Goal: Check status: Check status

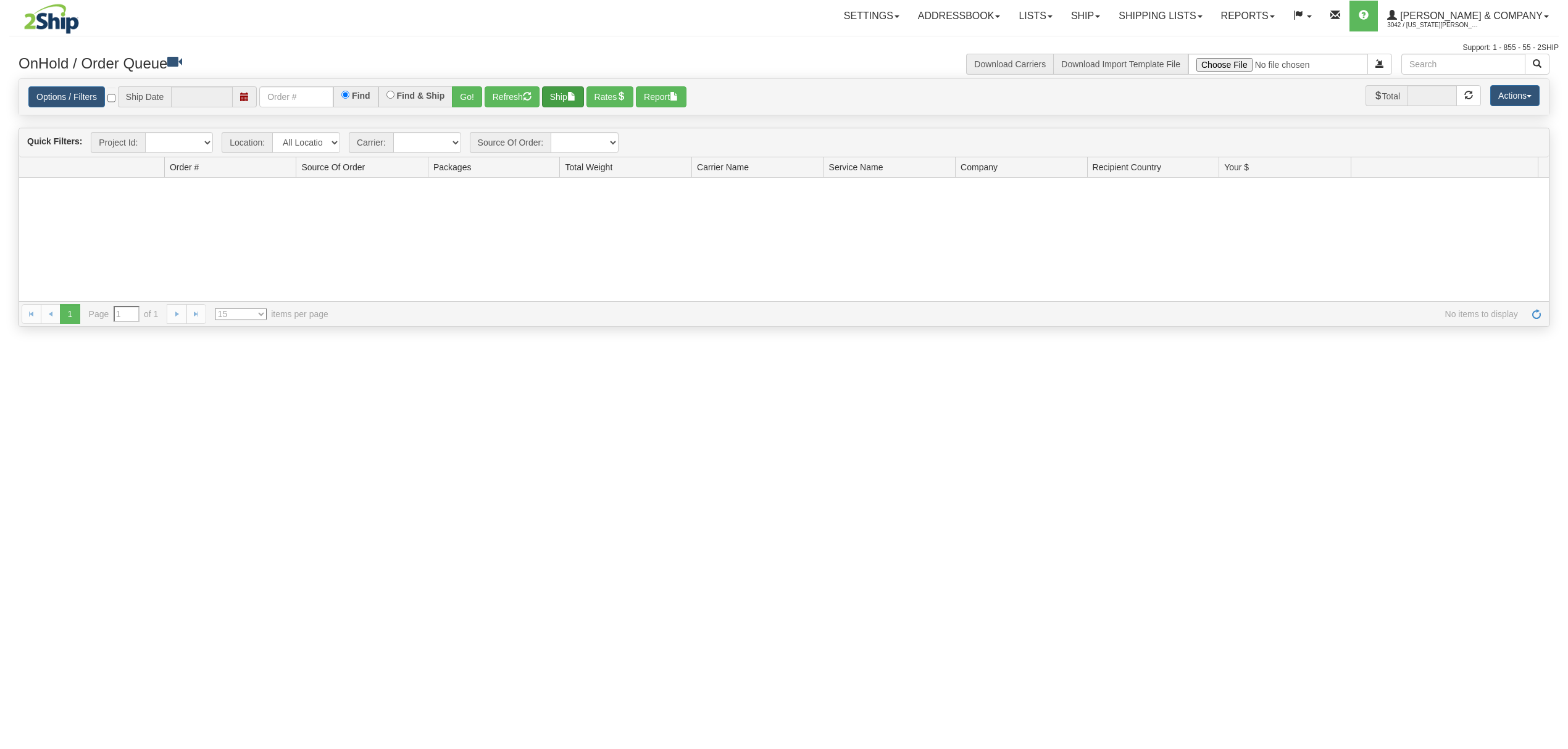
type input "[DATE]"
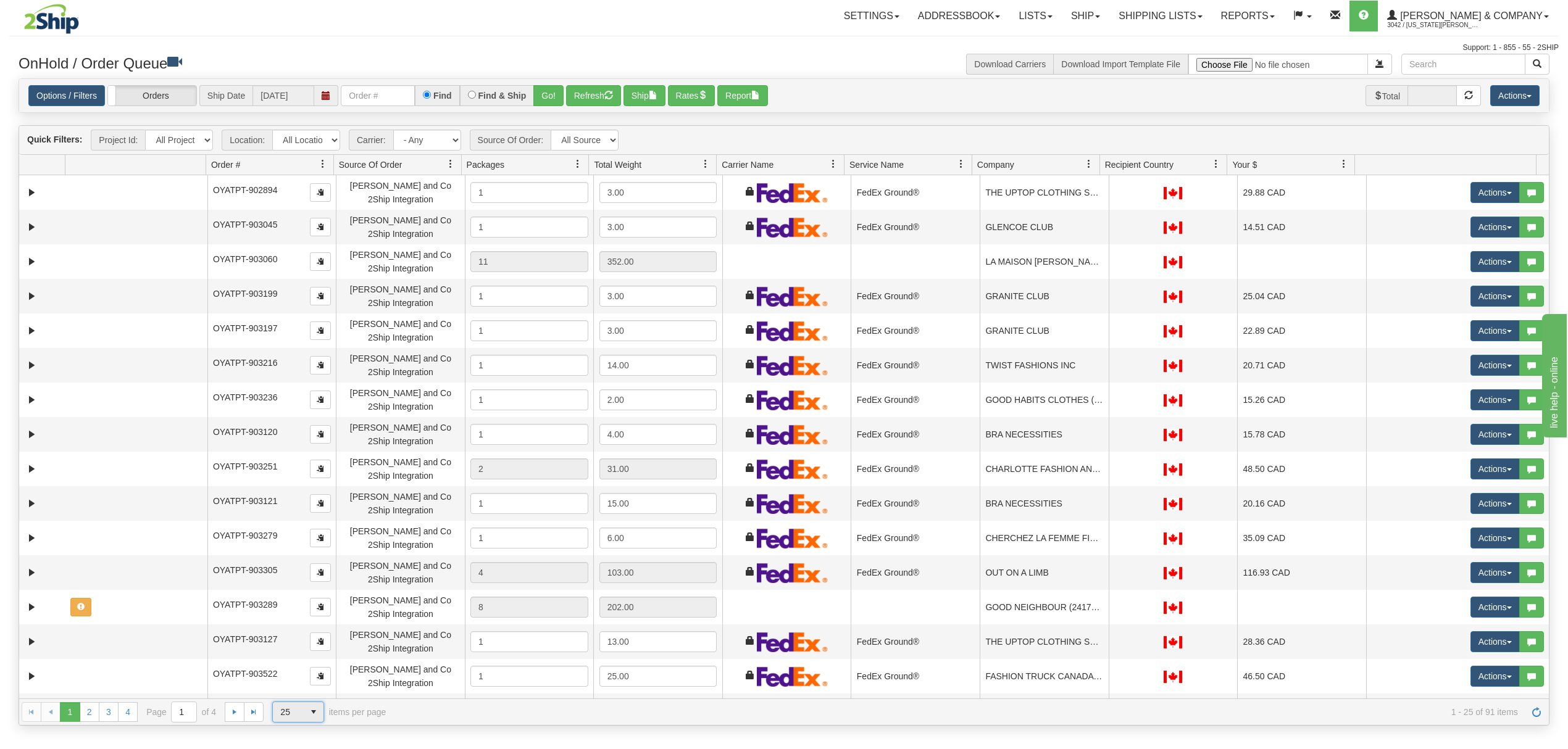
click at [294, 713] on span "25" at bounding box center [288, 712] width 16 height 12
click at [297, 694] on li "100" at bounding box center [298, 694] width 50 height 18
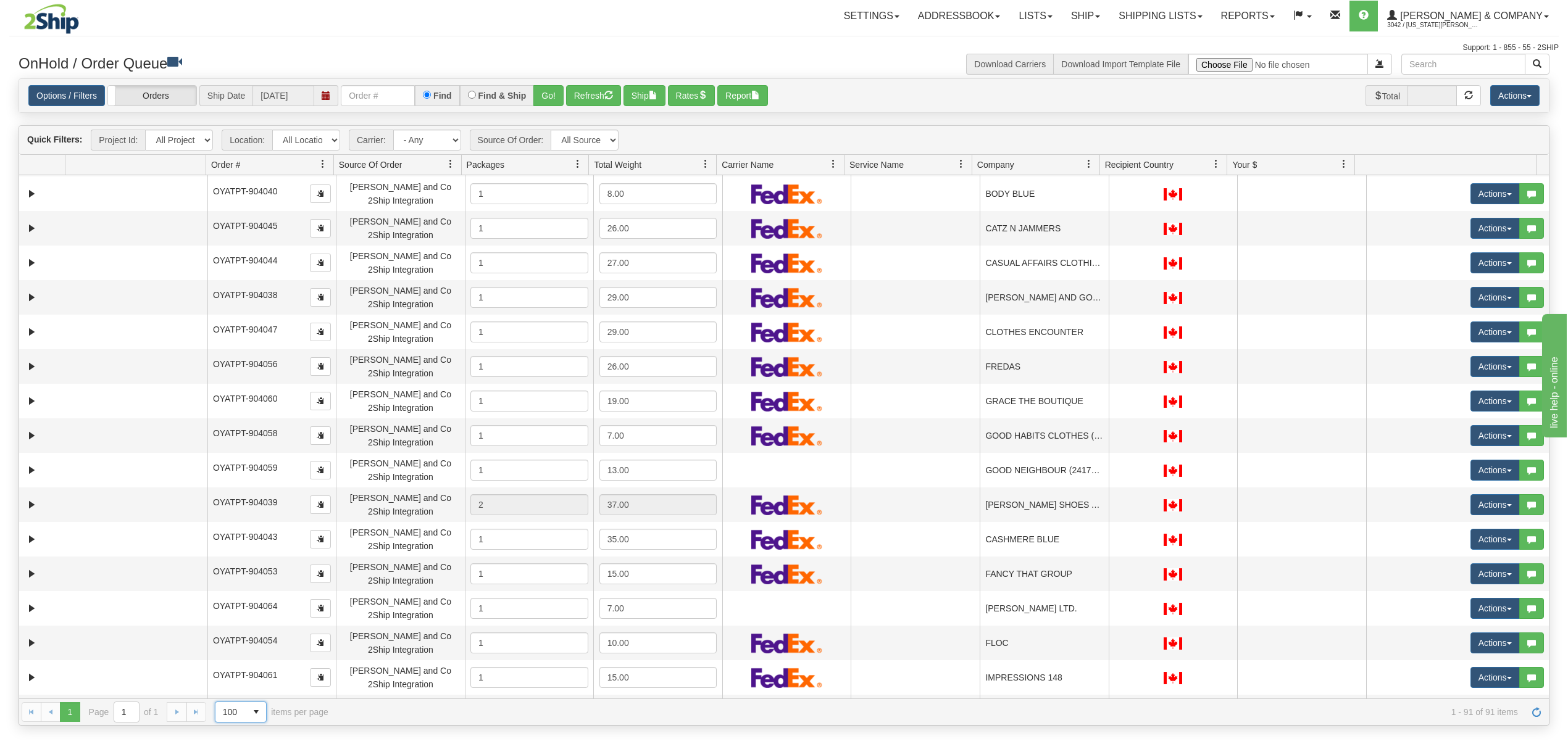
click at [1093, 163] on span at bounding box center [1088, 164] width 10 height 10
click at [1109, 191] on span "Sort Ascending" at bounding box center [1133, 193] width 64 height 12
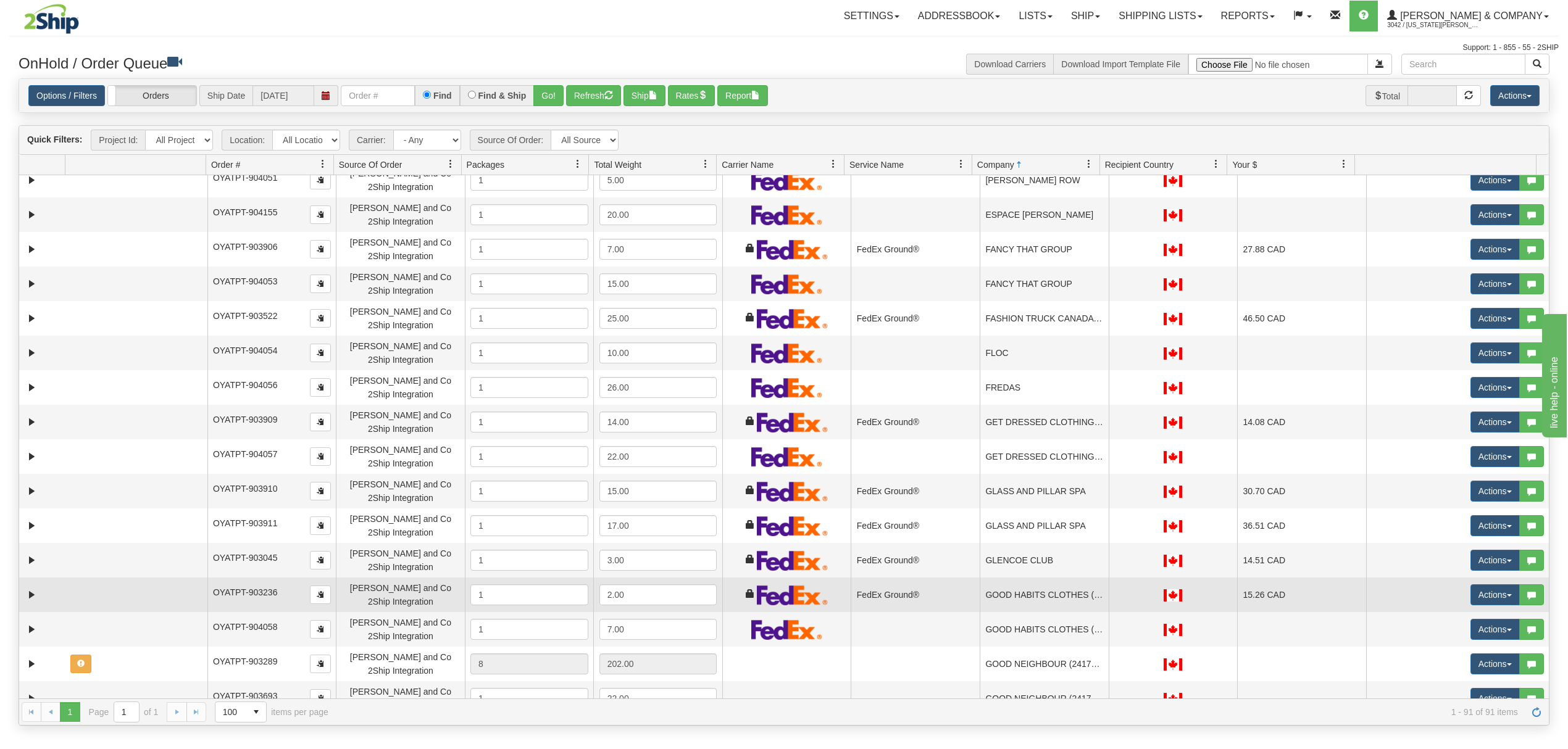
scroll to position [727, 0]
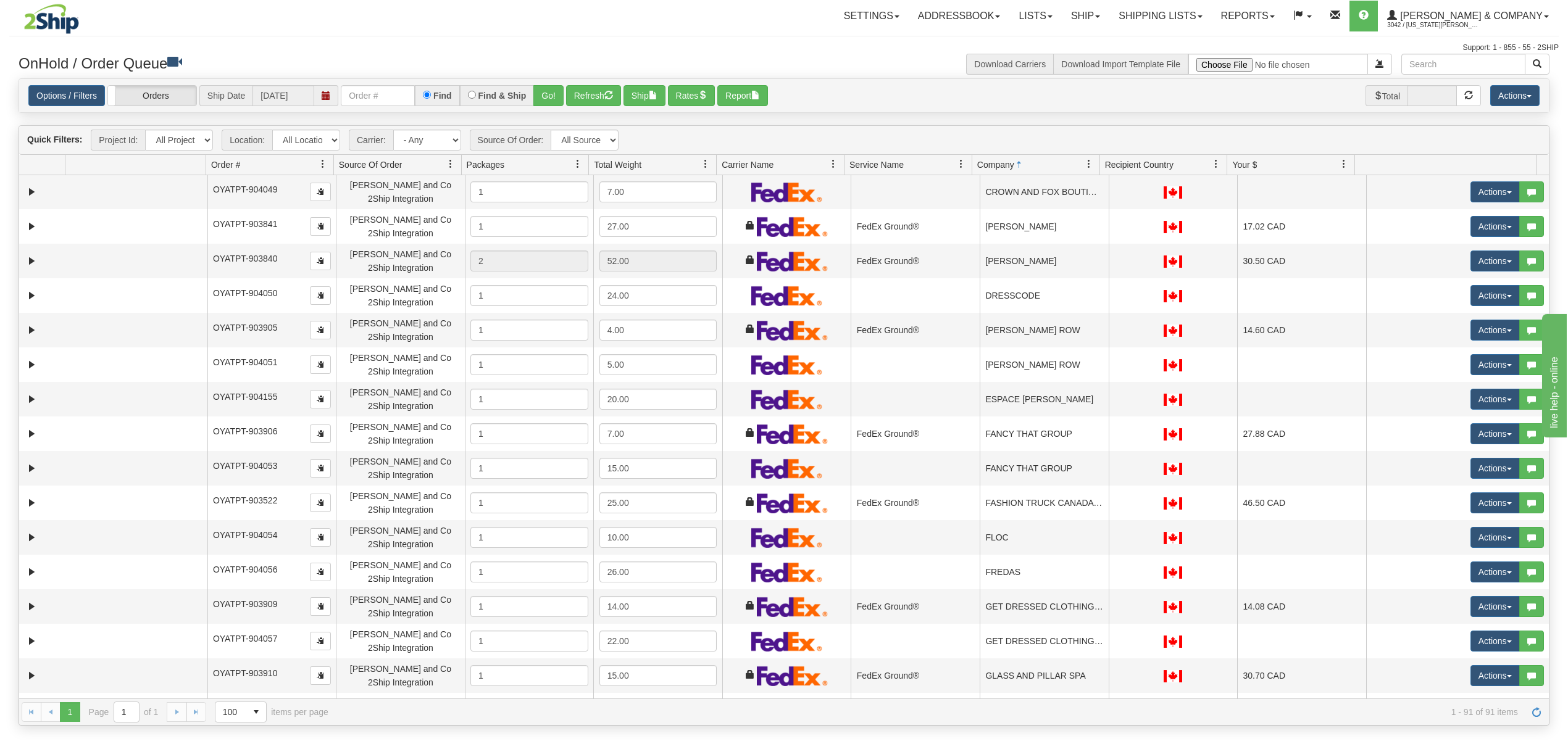
click at [960, 164] on span at bounding box center [961, 164] width 10 height 10
click at [978, 191] on span "Sort Ascending" at bounding box center [1005, 193] width 64 height 12
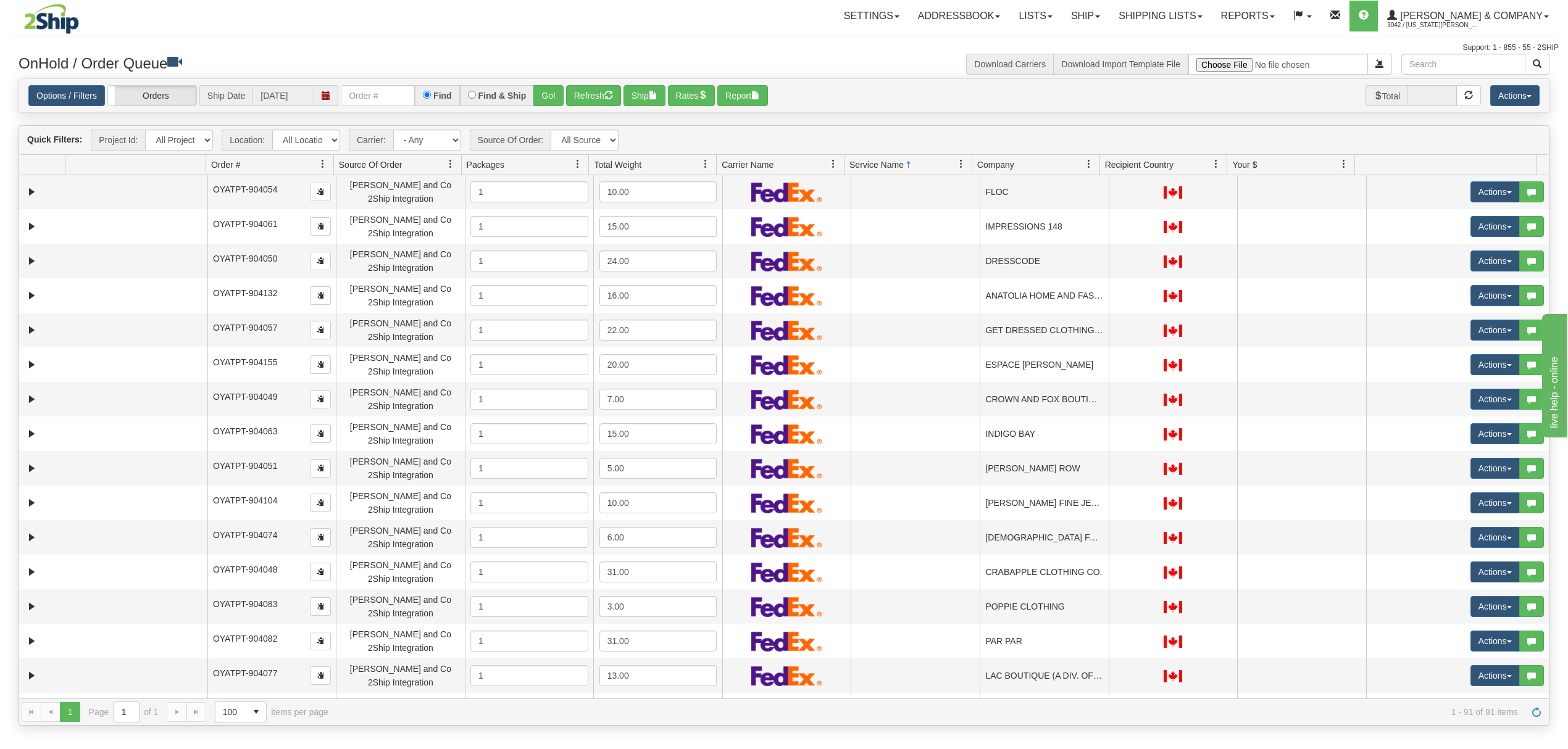
click at [956, 168] on span at bounding box center [961, 164] width 10 height 10
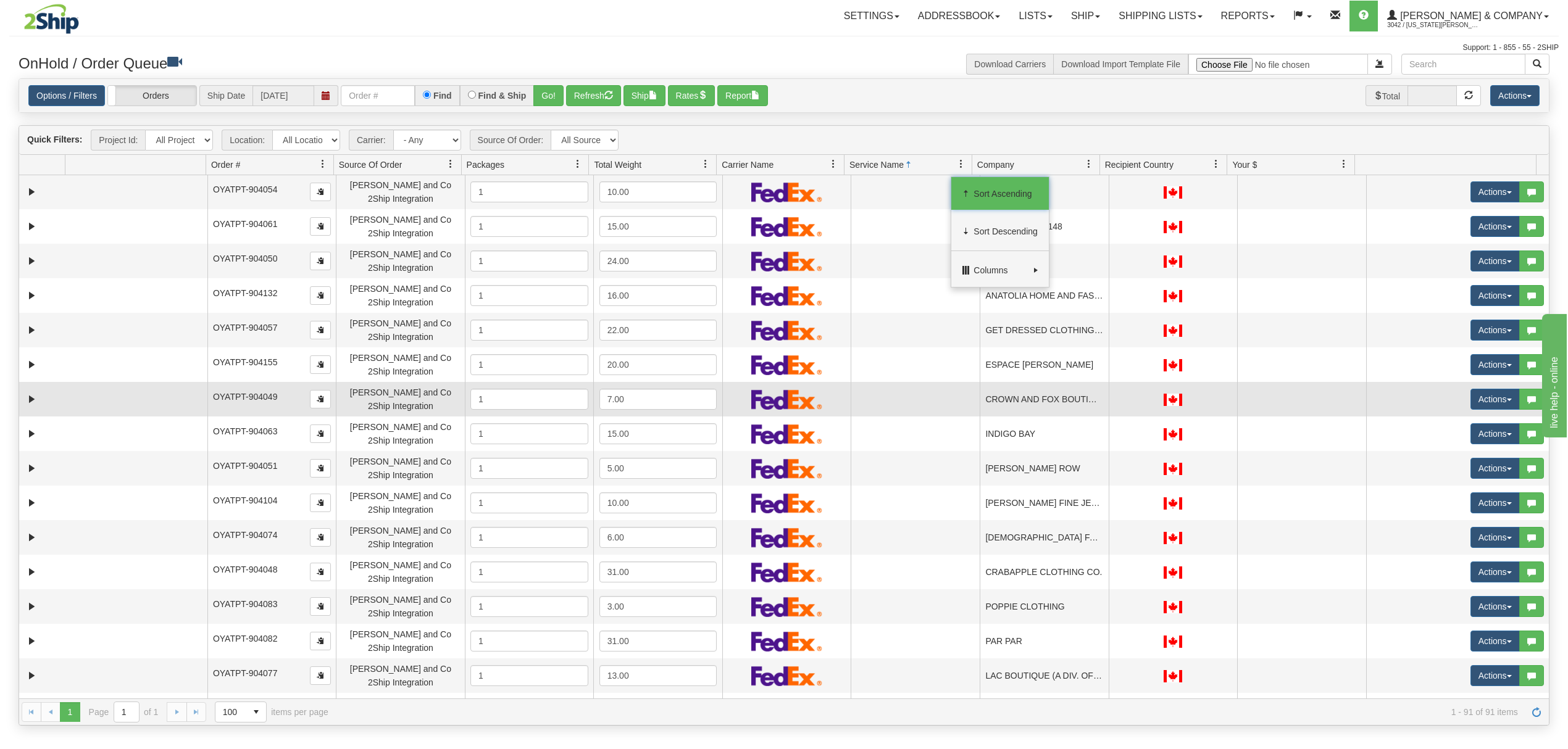
click at [1201, 410] on td at bounding box center [1173, 399] width 129 height 35
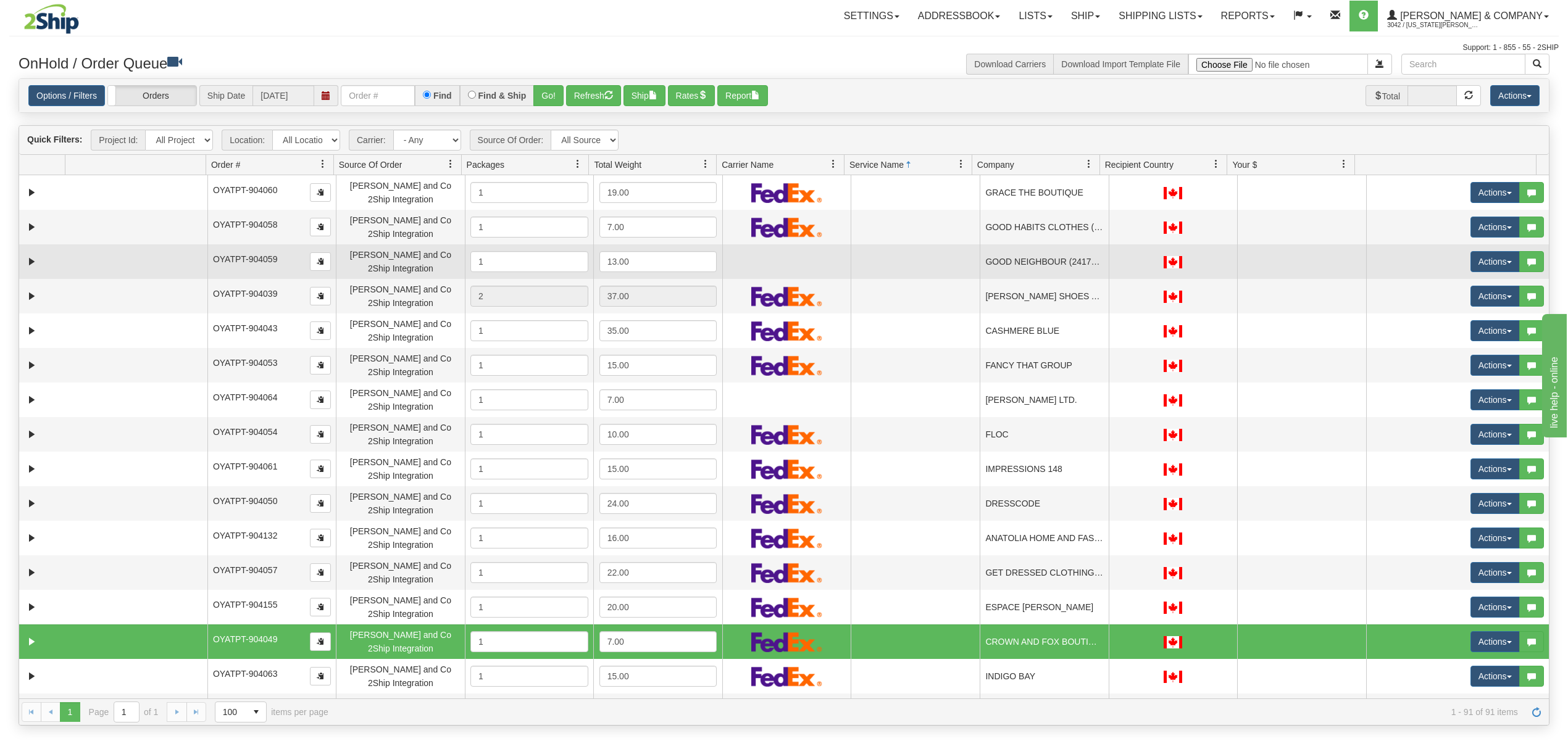
scroll to position [809, 0]
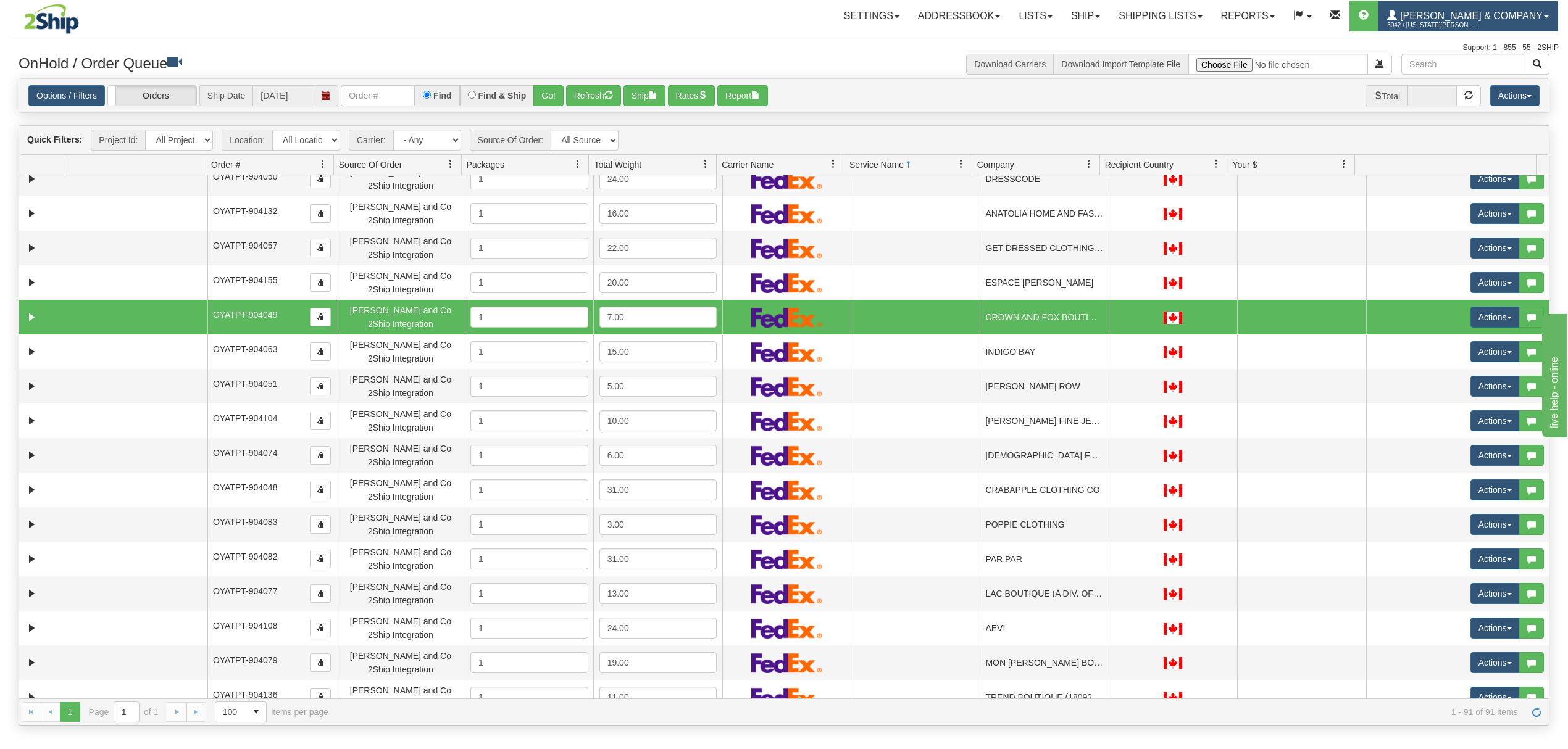
drag, startPoint x: 1462, startPoint y: 12, endPoint x: 1476, endPoint y: 28, distance: 21.3
click at [1462, 12] on span "[PERSON_NAME] & Company" at bounding box center [1470, 15] width 146 height 10
click at [1477, 78] on span "LOG OUT" at bounding box center [1476, 75] width 39 height 10
